Goal: Task Accomplishment & Management: Complete application form

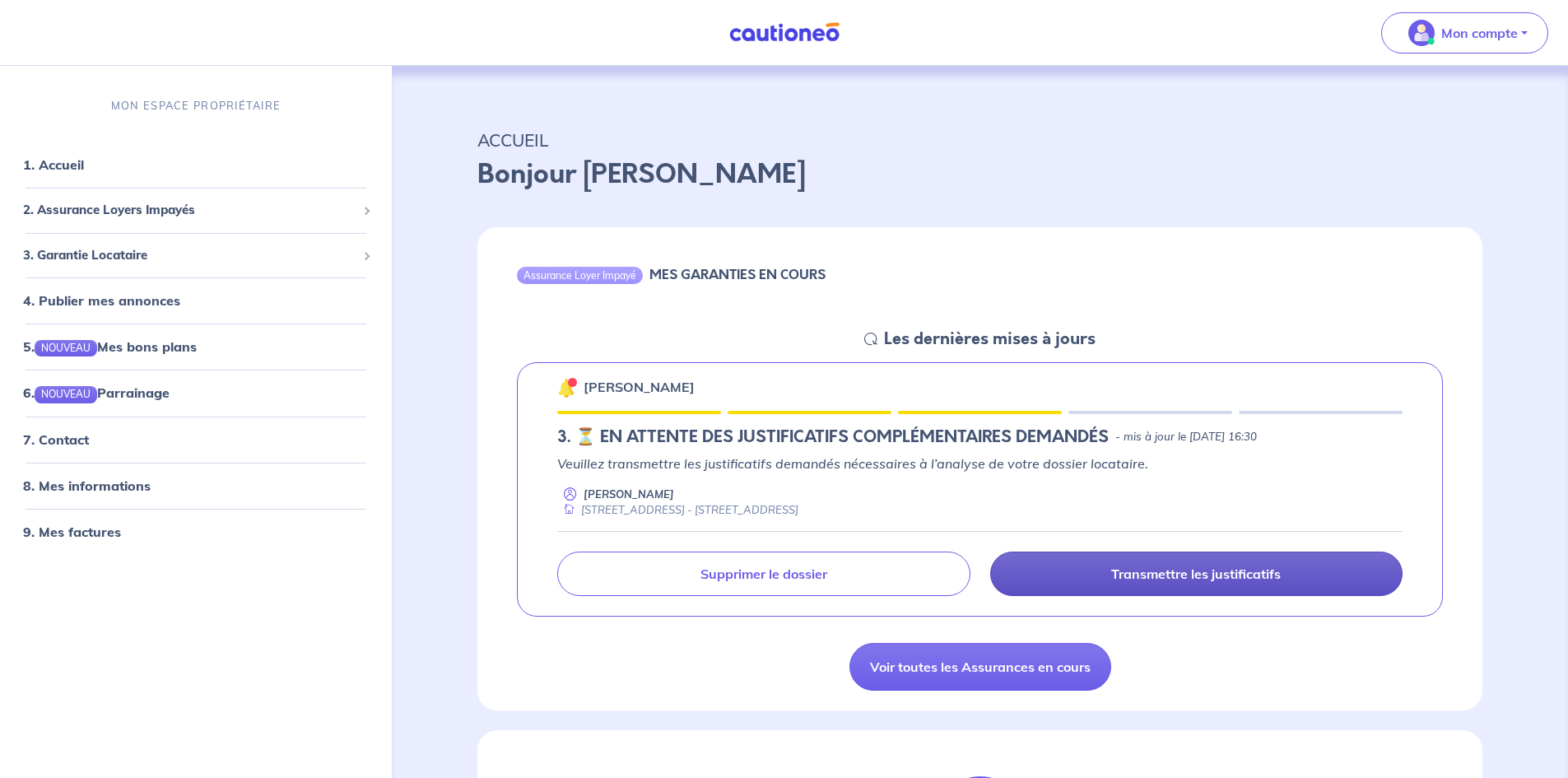
click at [1178, 579] on p "Transmettre les justificatifs" at bounding box center [1196, 574] width 170 height 17
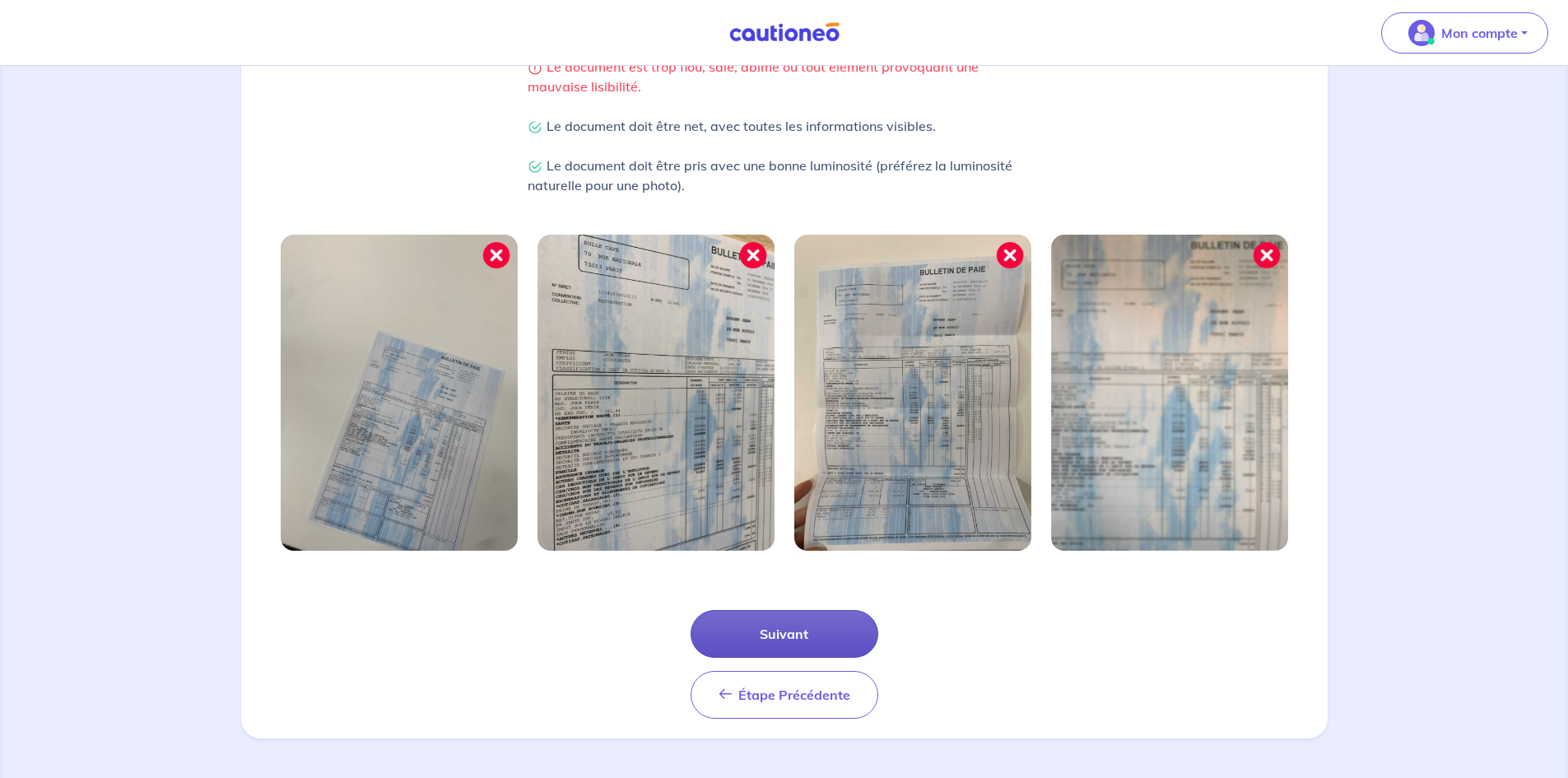
click at [774, 625] on button "Suivant" at bounding box center [784, 635] width 187 height 48
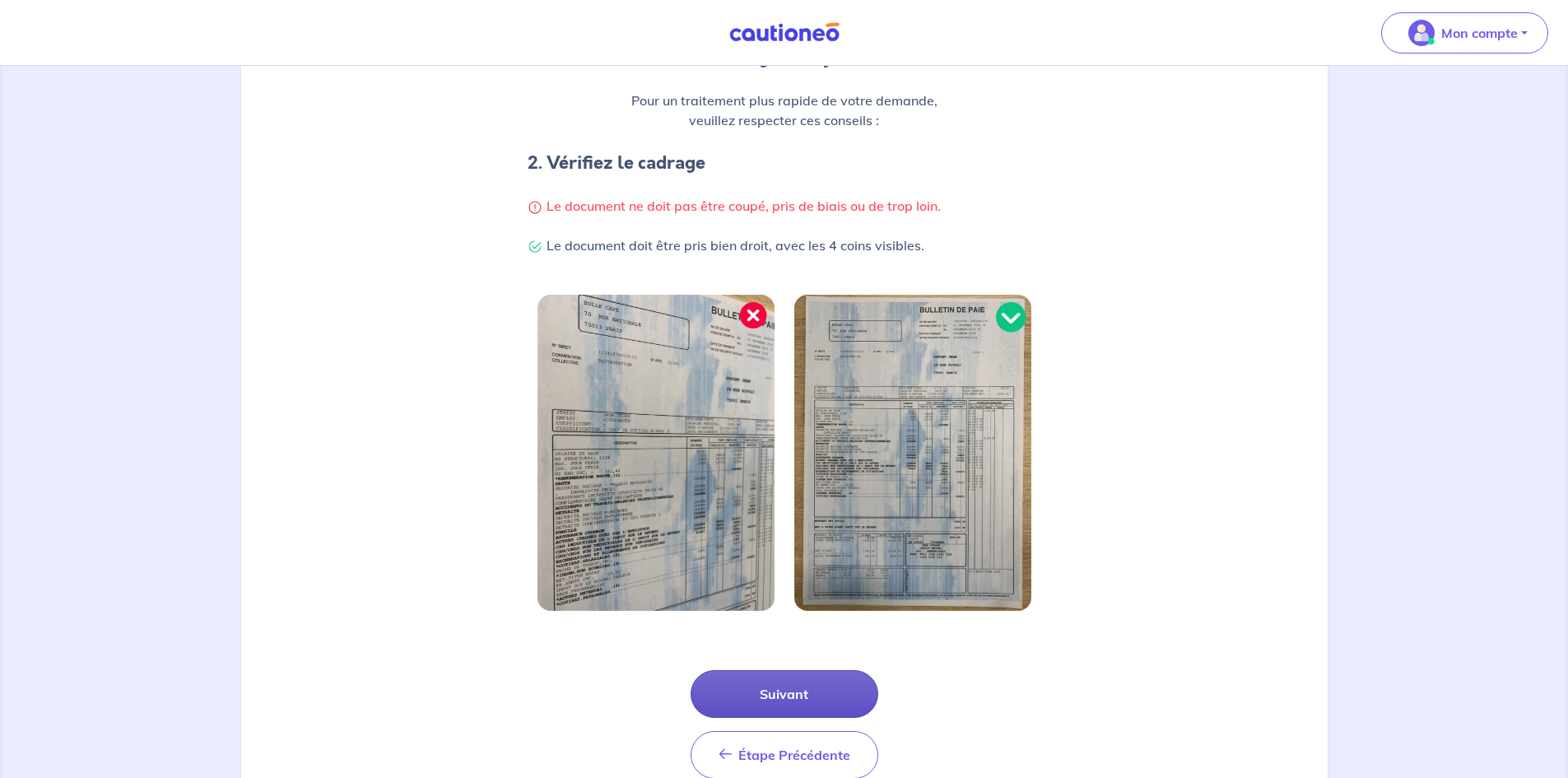
scroll to position [322, 0]
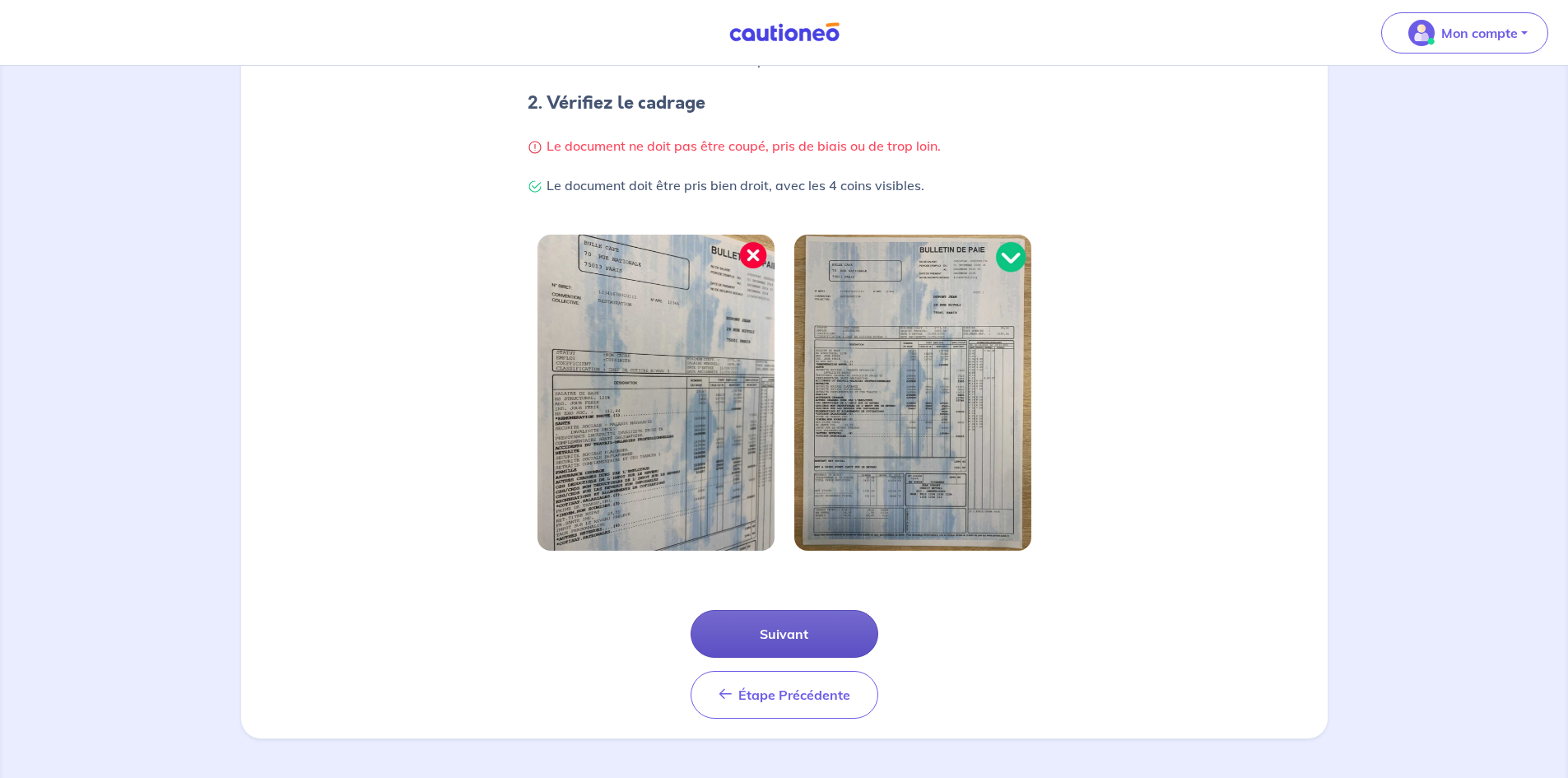
click at [803, 638] on button "Suivant" at bounding box center [784, 635] width 187 height 48
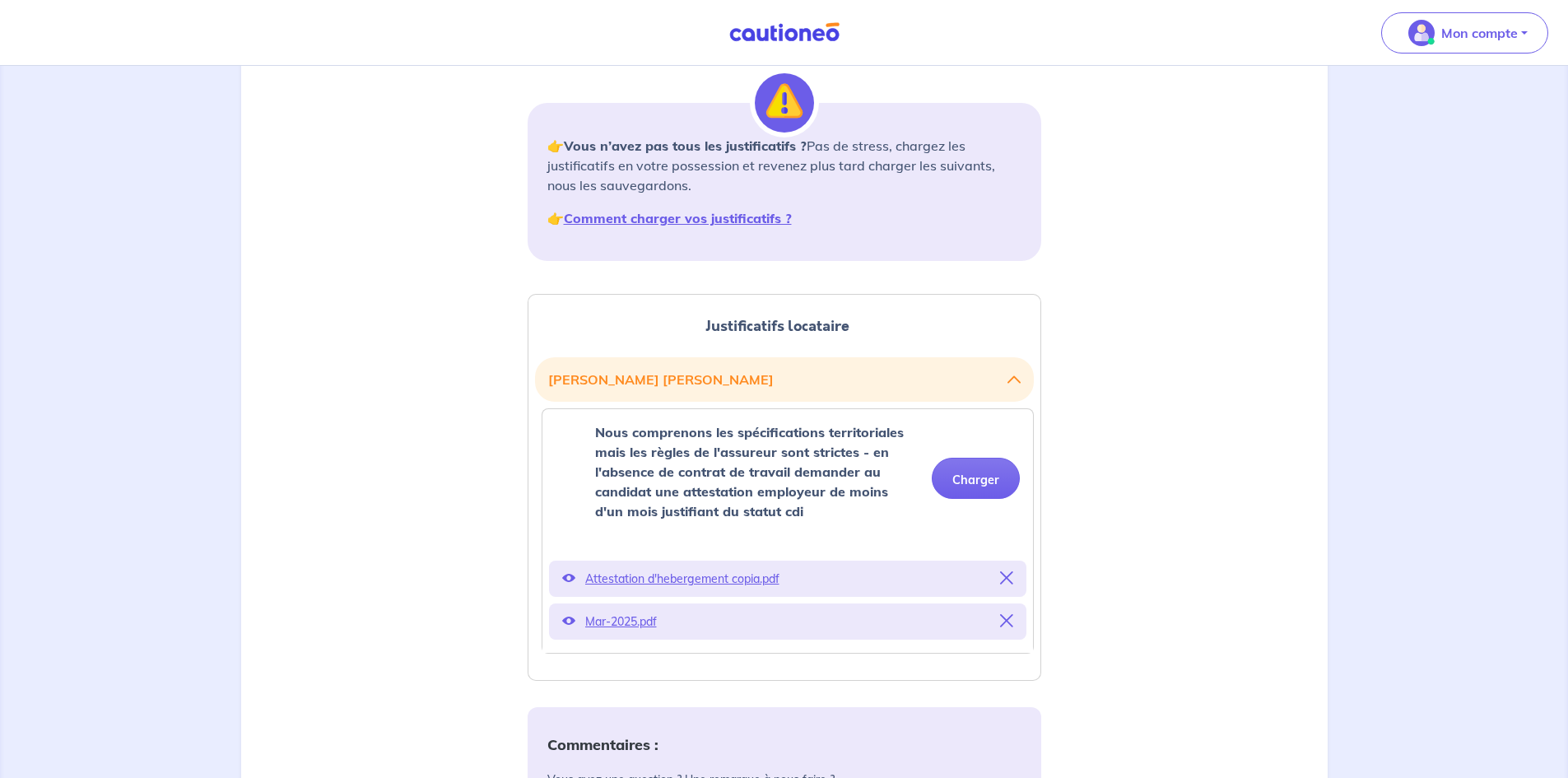
scroll to position [247, 0]
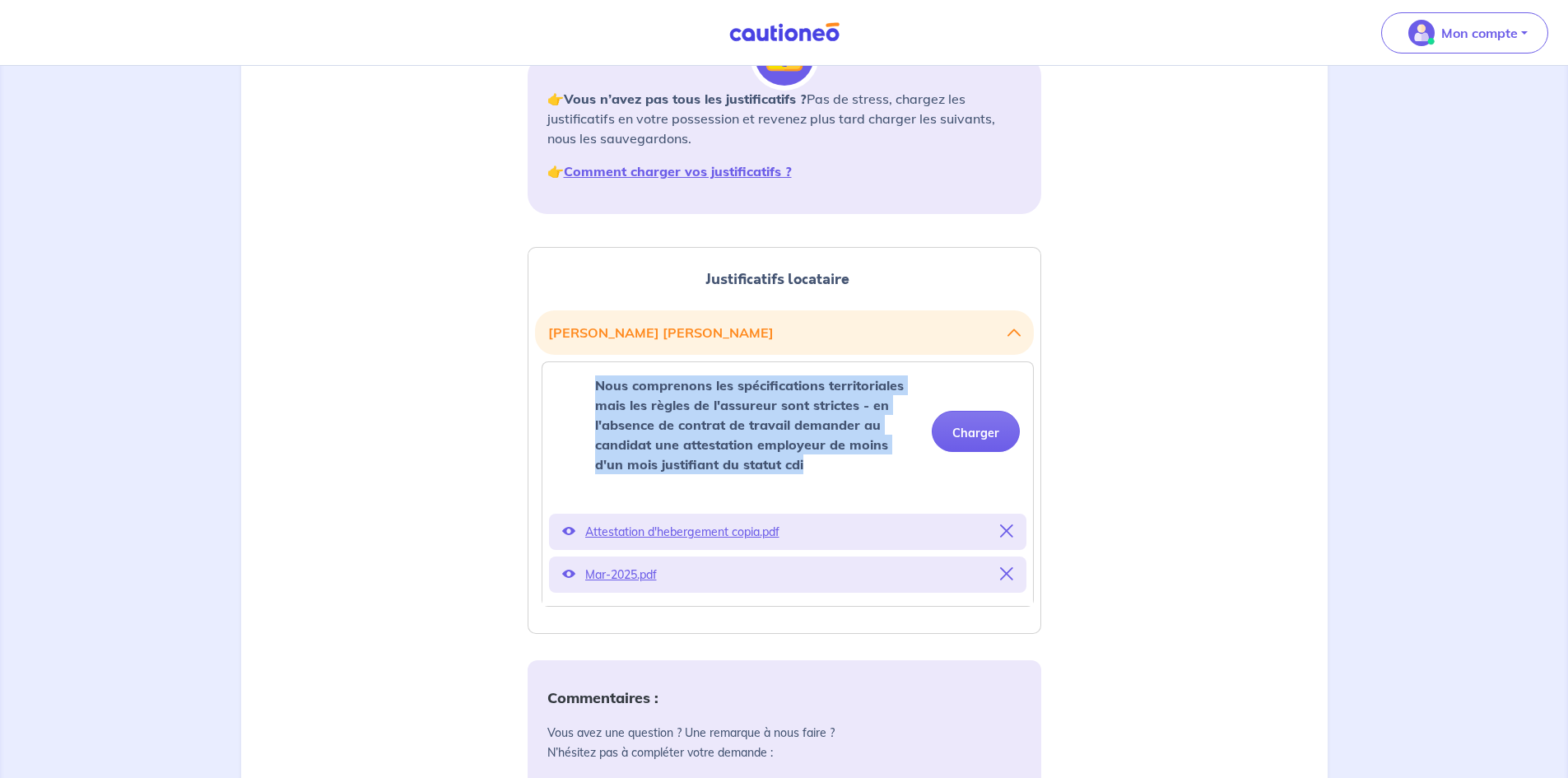
drag, startPoint x: 779, startPoint y: 465, endPoint x: 577, endPoint y: 373, distance: 222.0
click at [577, 373] on div "Nous comprenons les spécifications territoriales mais les règles de l'assureur …" at bounding box center [788, 431] width 491 height 139
copy strong "Nous comprenons les spécifications territoriales mais les règles de l'assureur …"
